Goal: Task Accomplishment & Management: Manage account settings

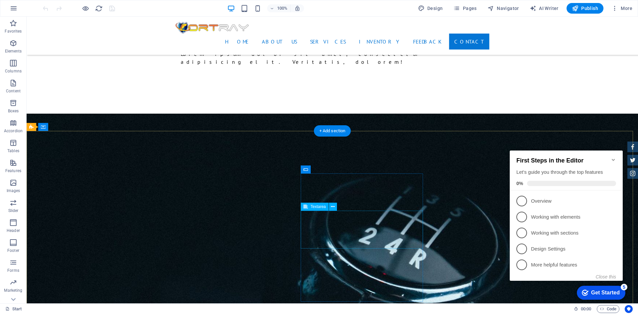
scroll to position [910, 0]
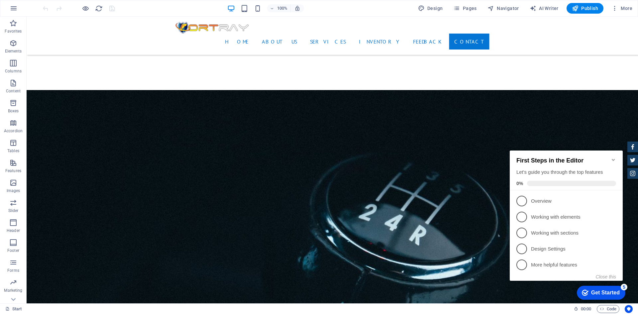
click at [614, 158] on icon "Minimize checklist" at bounding box center [613, 159] width 5 height 5
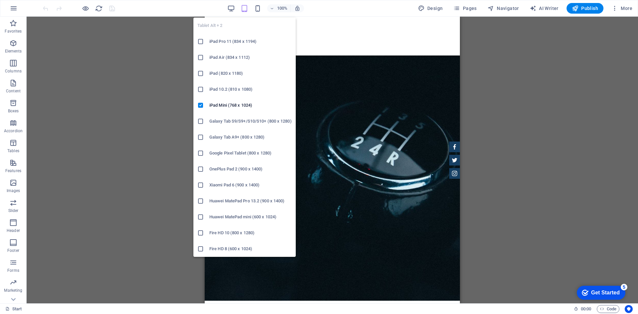
scroll to position [828, 0]
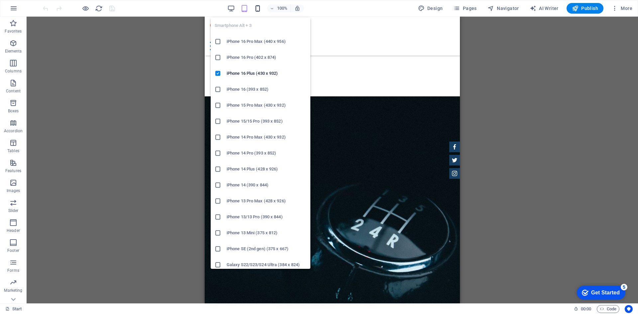
click at [256, 9] on icon "button" at bounding box center [258, 9] width 8 height 8
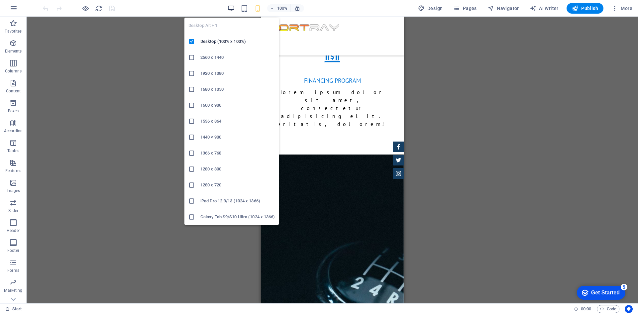
click at [232, 7] on icon "button" at bounding box center [231, 9] width 8 height 8
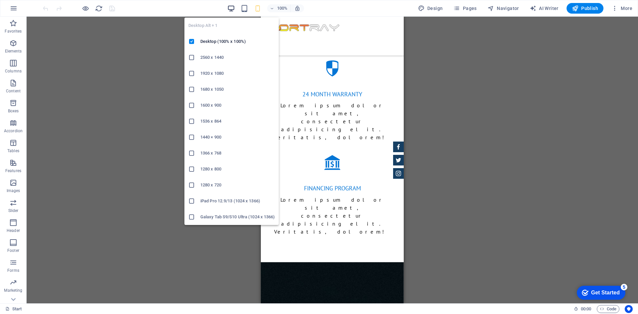
scroll to position [724, 0]
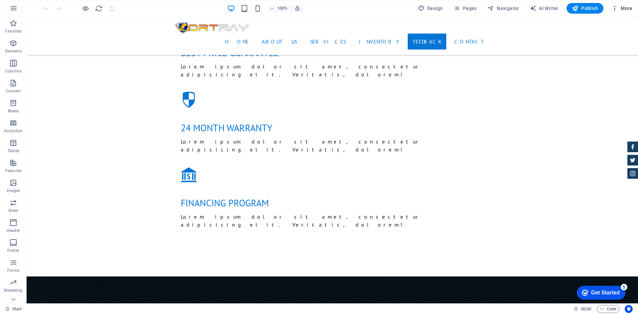
click at [629, 6] on span "More" at bounding box center [622, 8] width 21 height 7
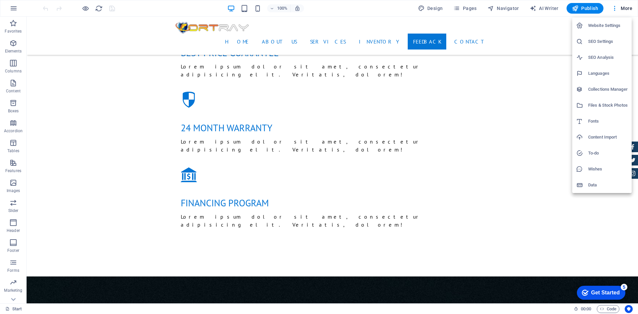
click at [610, 24] on h6 "Website Settings" at bounding box center [609, 26] width 40 height 8
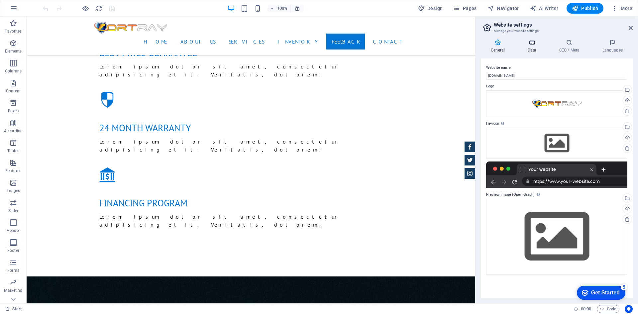
click at [533, 44] on icon at bounding box center [532, 42] width 29 height 7
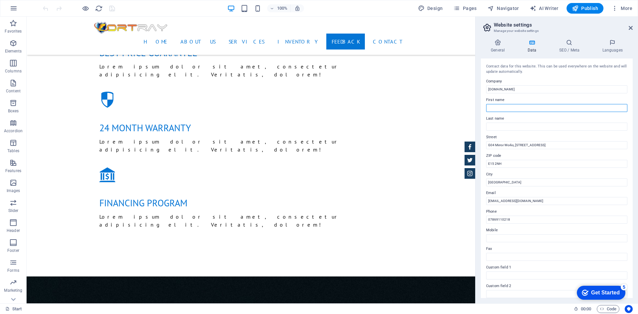
click at [537, 104] on input "First name" at bounding box center [556, 108] width 141 height 8
type input "Fortray"
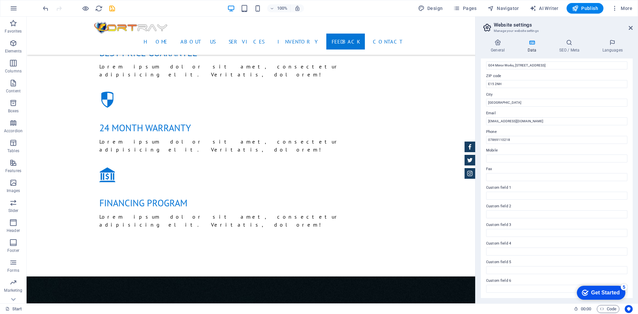
scroll to position [0, 0]
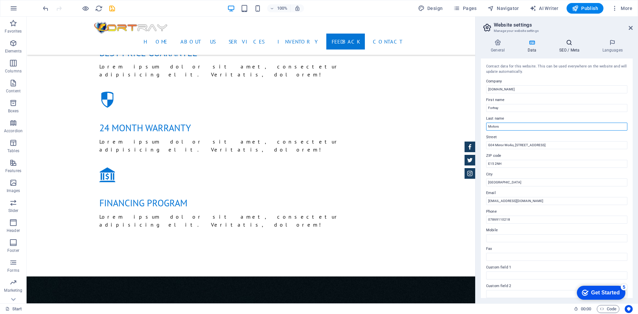
type input "Motors"
click at [573, 48] on h4 "SEO / Meta" at bounding box center [570, 46] width 43 height 14
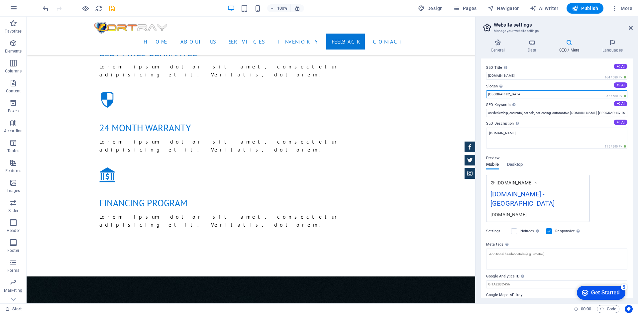
click at [581, 95] on input "[GEOGRAPHIC_DATA]" at bounding box center [556, 94] width 141 height 8
drag, startPoint x: 581, startPoint y: 95, endPoint x: 483, endPoint y: 93, distance: 98.1
click at [483, 93] on div "SEO Title The title of your website - make it something that stands out in sear…" at bounding box center [557, 179] width 152 height 240
type input "[GEOGRAPHIC_DATA]"
click at [601, 49] on h4 "Languages" at bounding box center [613, 46] width 41 height 14
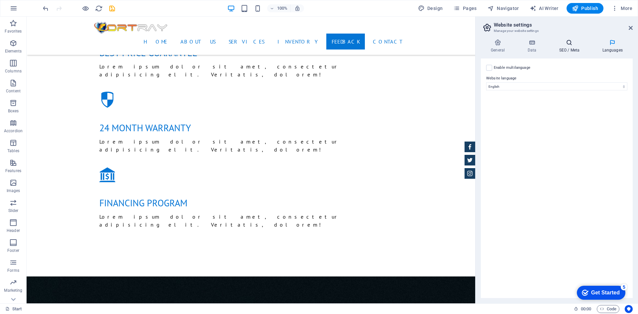
click at [559, 49] on h4 "SEO / Meta" at bounding box center [570, 46] width 43 height 14
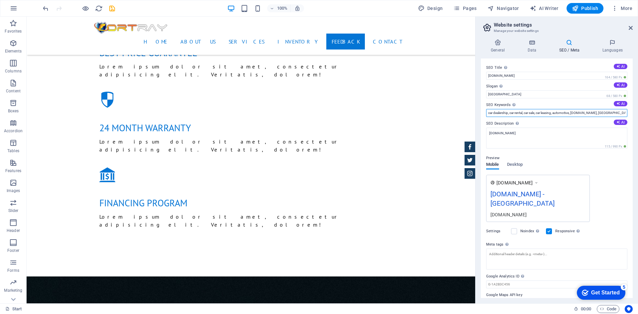
drag, startPoint x: 618, startPoint y: 115, endPoint x: 605, endPoint y: 115, distance: 13.0
click at [605, 115] on input "car dealership, car rental, car sale, car leasing, automotive, [DOMAIN_NAME], […" at bounding box center [556, 113] width 141 height 8
type input "car dealership, car rental, car sale, car leasing, automotive, [DOMAIN_NAME], […"
click at [621, 229] on div "Settings Noindex Instruct search engines to exclude this website from search re…" at bounding box center [556, 231] width 141 height 19
click at [633, 29] on aside "Website settings Manage your website settings General Data SEO / Meta Languages…" at bounding box center [557, 160] width 163 height 287
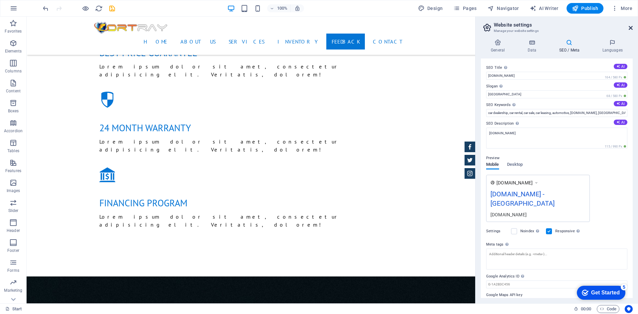
click at [631, 30] on icon at bounding box center [631, 27] width 4 height 5
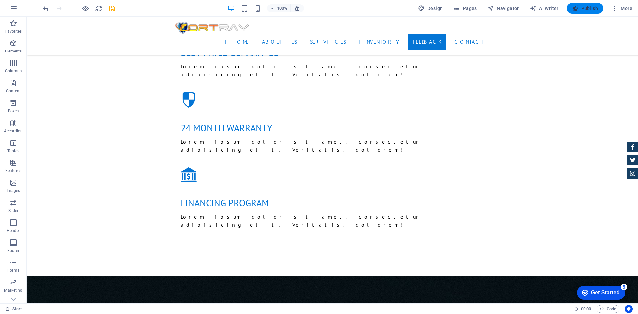
click at [585, 9] on span "Publish" at bounding box center [585, 8] width 26 height 7
